Goal: Find contact information: Find contact information

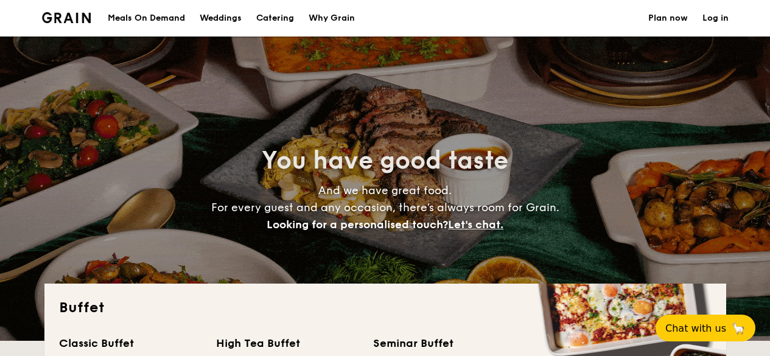
select select
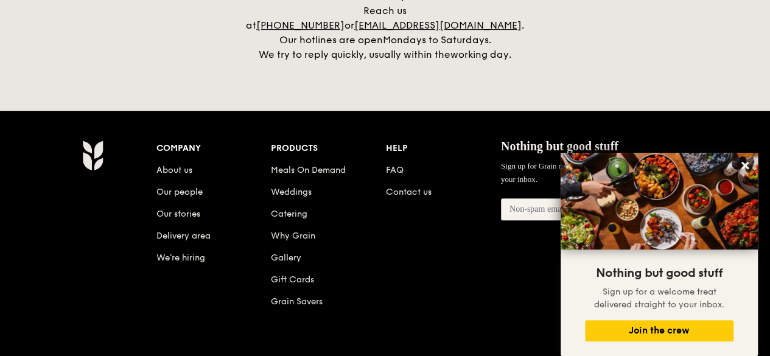
scroll to position [2617, 0]
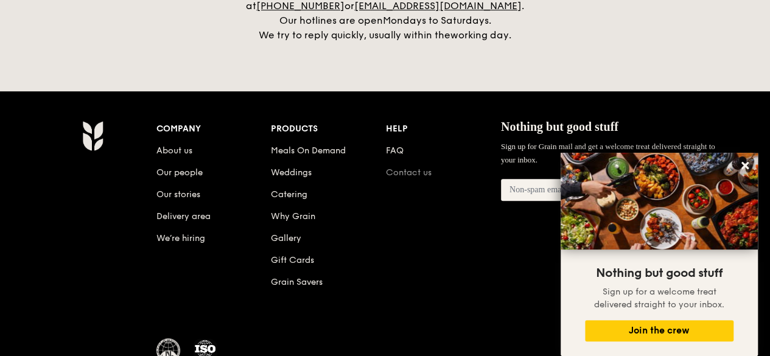
click at [401, 167] on link "Contact us" at bounding box center [409, 172] width 46 height 10
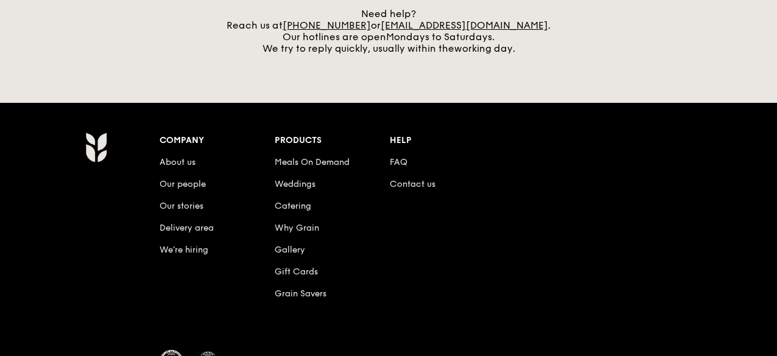
scroll to position [609, 0]
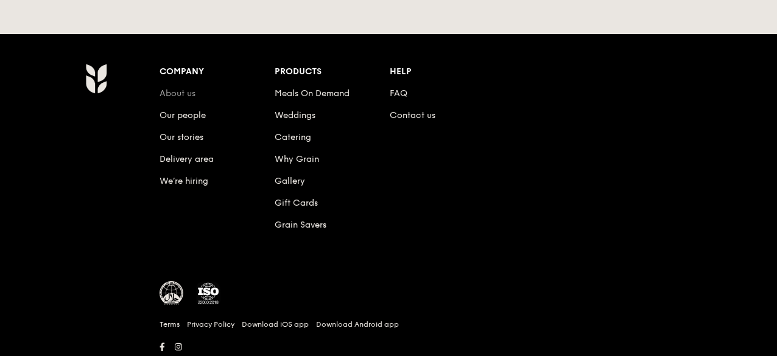
click at [188, 92] on link "About us" at bounding box center [177, 93] width 36 height 10
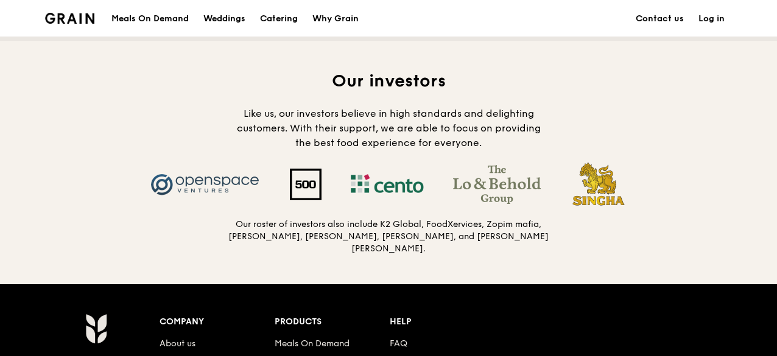
scroll to position [1156, 0]
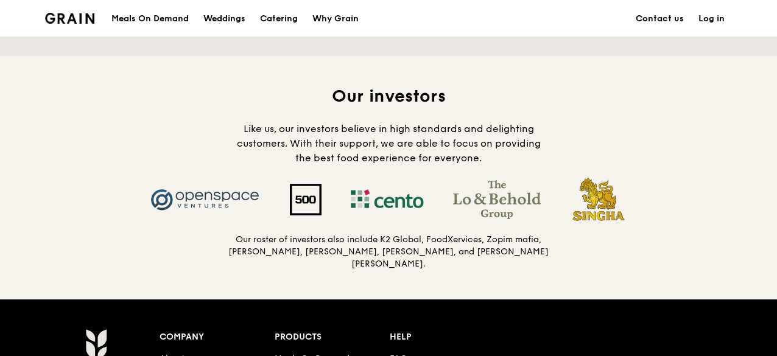
scroll to position [609, 0]
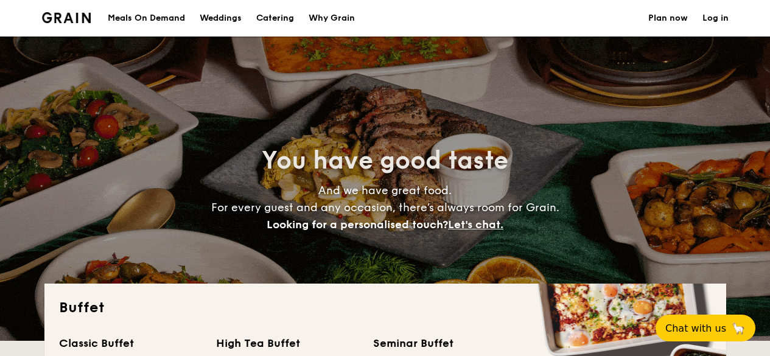
select select
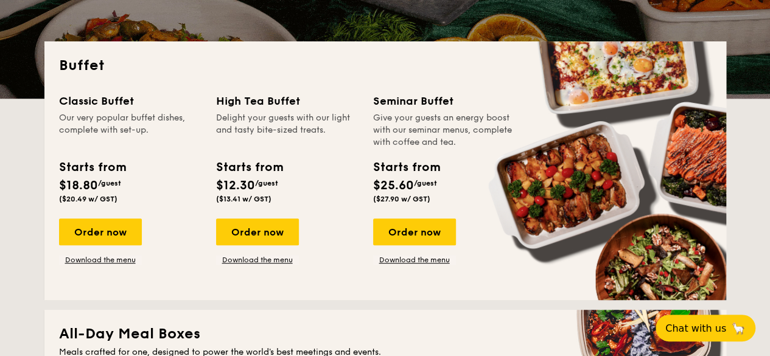
scroll to position [243, 0]
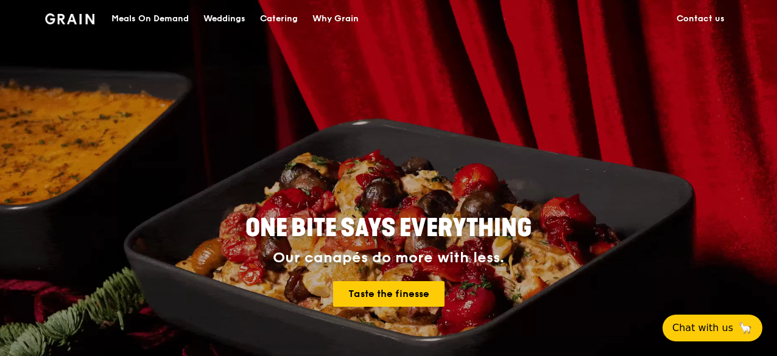
click at [698, 27] on link "Contact us" at bounding box center [700, 19] width 63 height 37
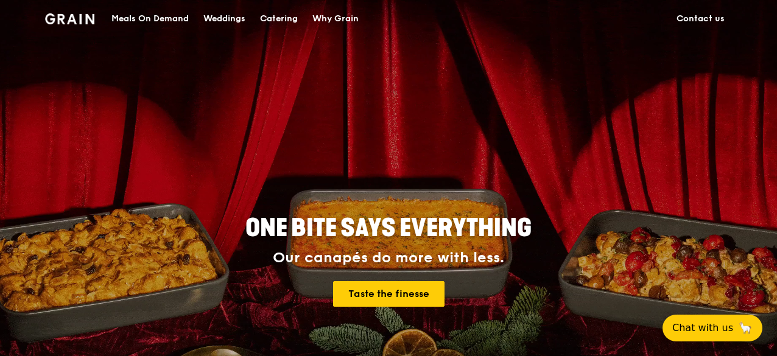
click at [700, 19] on link "Contact us" at bounding box center [700, 19] width 63 height 37
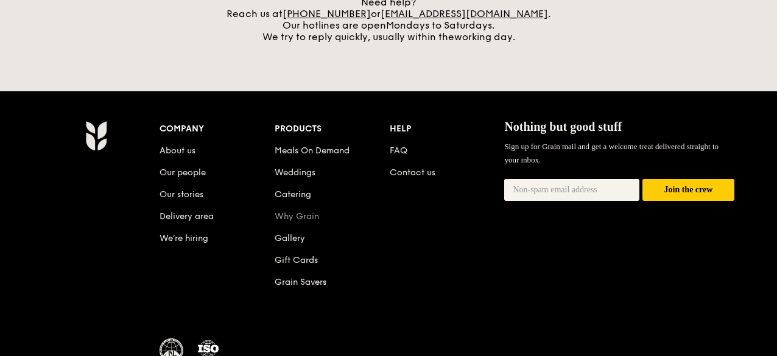
scroll to position [646, 0]
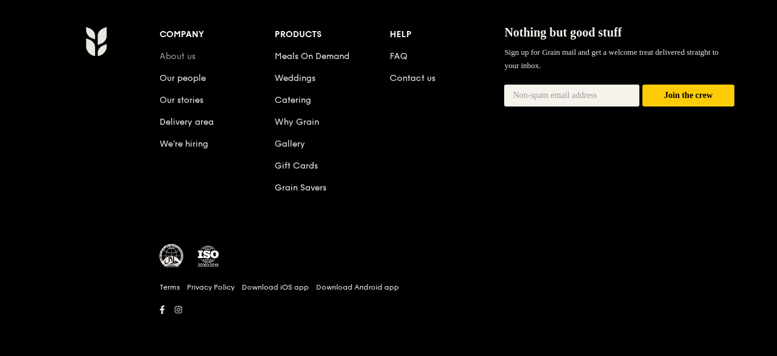
click at [180, 54] on link "About us" at bounding box center [177, 56] width 36 height 10
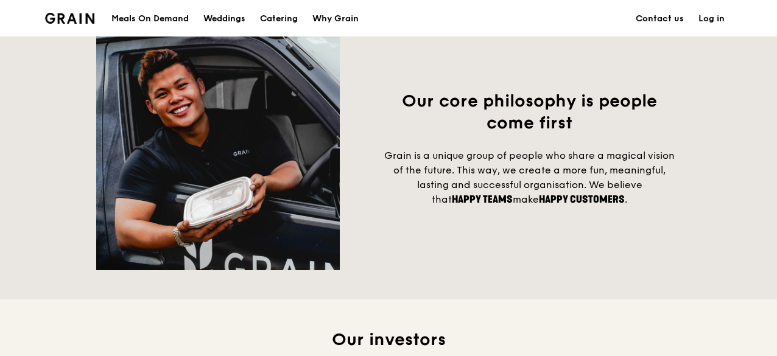
scroll to position [1095, 0]
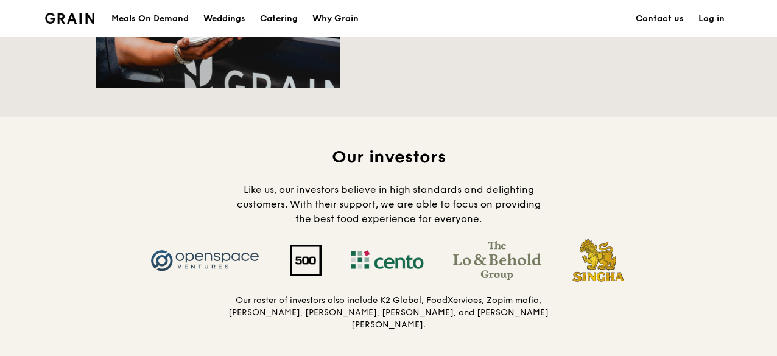
scroll to position [646, 0]
